Goal: Task Accomplishment & Management: Manage account settings

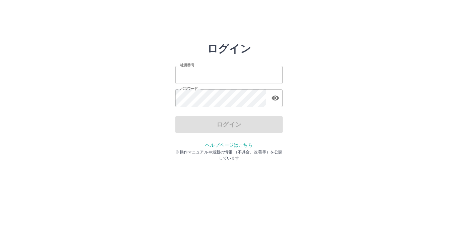
type input "*******"
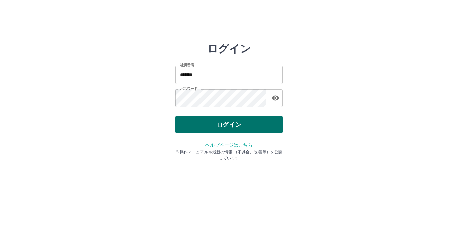
click at [250, 123] on div "ログイン" at bounding box center [228, 124] width 107 height 17
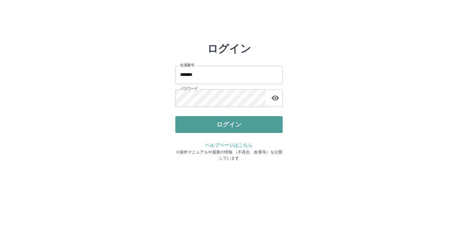
click at [237, 126] on button "ログイン" at bounding box center [228, 124] width 107 height 17
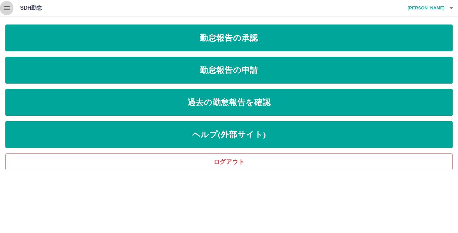
click at [9, 6] on icon "button" at bounding box center [7, 8] width 8 height 8
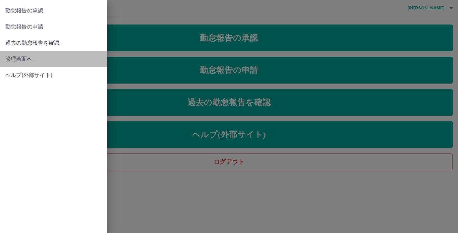
click at [11, 61] on span "管理画面へ" at bounding box center [53, 59] width 97 height 8
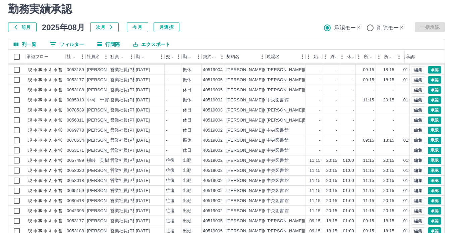
scroll to position [51, 0]
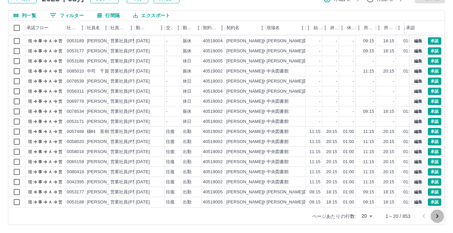
click at [438, 216] on icon "次のページへ" at bounding box center [437, 216] width 2 height 4
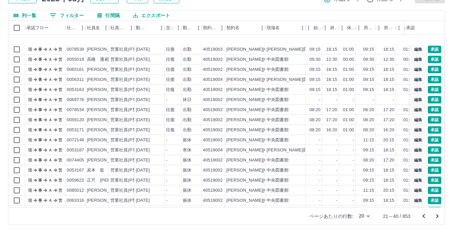
scroll to position [34, 0]
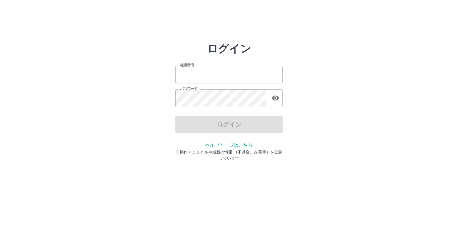
type input "*******"
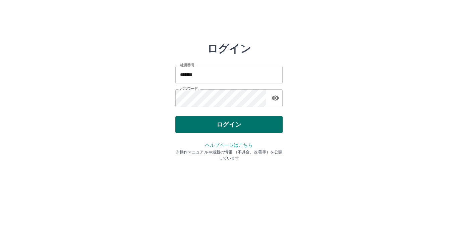
click at [261, 127] on div "ログイン" at bounding box center [228, 124] width 107 height 17
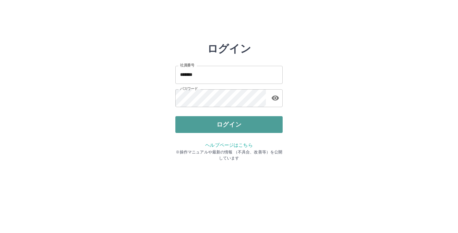
click at [248, 122] on button "ログイン" at bounding box center [228, 124] width 107 height 17
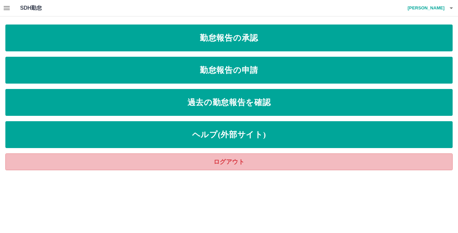
click at [235, 164] on link "ログアウト" at bounding box center [228, 161] width 447 height 17
